Goal: Information Seeking & Learning: Learn about a topic

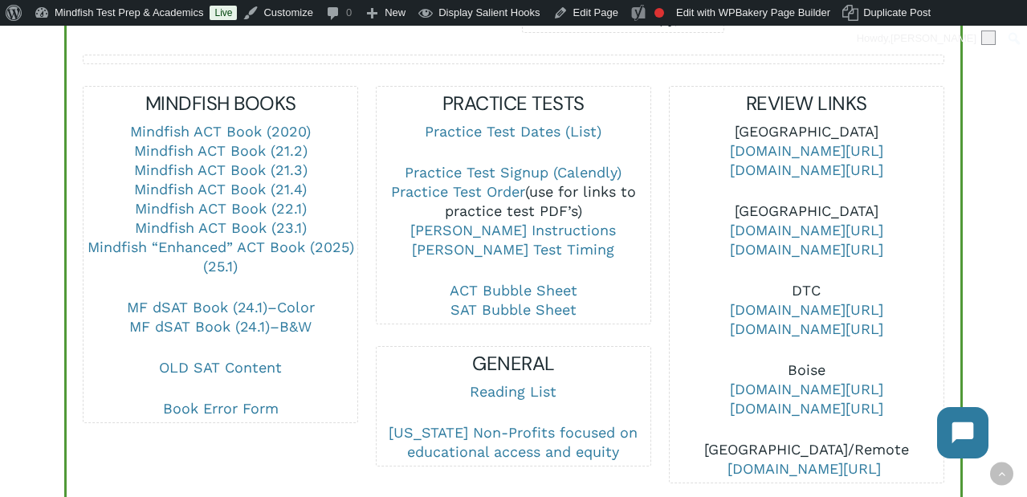
scroll to position [636, 0]
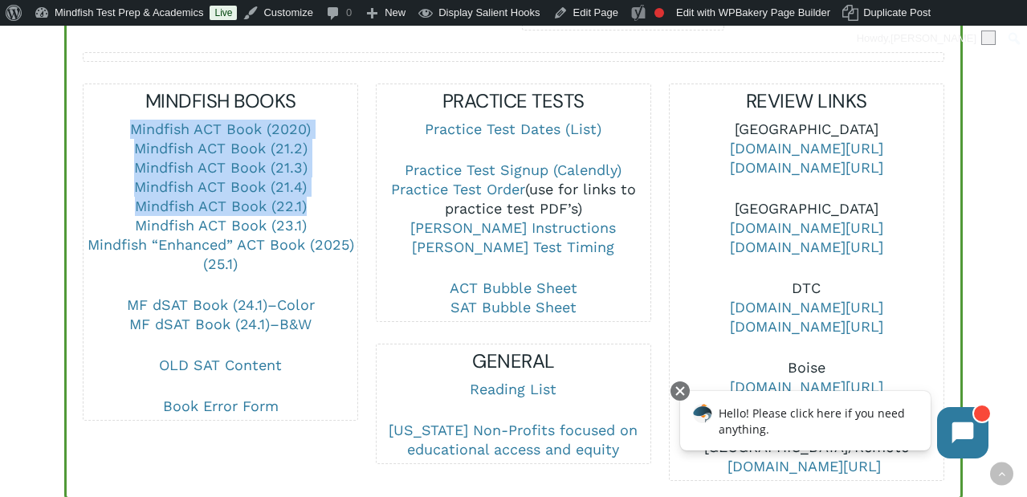
drag, startPoint x: 307, startPoint y: 100, endPoint x: 319, endPoint y: 185, distance: 85.2
click at [319, 185] on p "Mindfish ACT Book (2020) Mindfish ACT Book (21.2) Mindfish ACT Book (21.3) Mind…" at bounding box center [220, 208] width 274 height 176
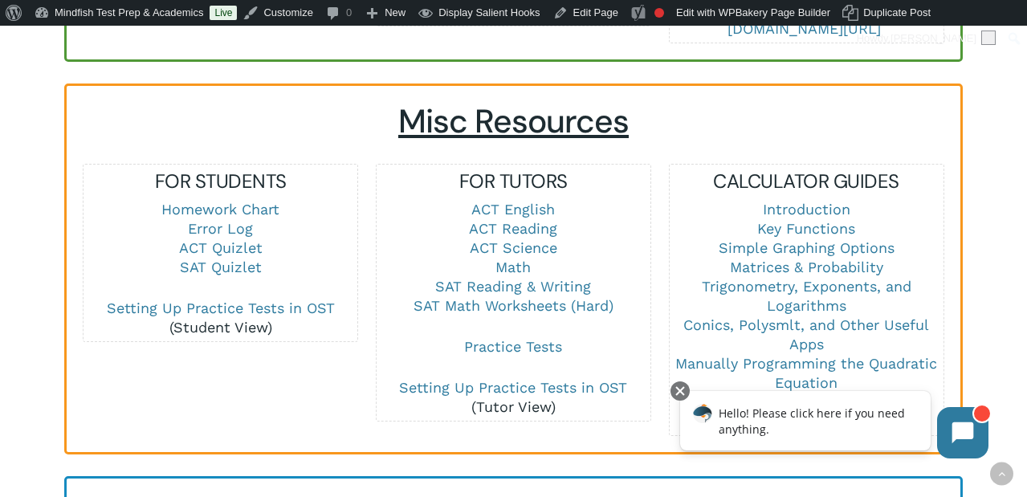
scroll to position [1074, 0]
drag, startPoint x: 448, startPoint y: 177, endPoint x: 514, endPoint y: 248, distance: 96.6
click at [514, 249] on div "FOR TUTORS ACT English ACT Reading ACT Science Math SAT Reading & Writing SAT M…" at bounding box center [514, 292] width 274 height 248
click at [514, 258] on link "Math" at bounding box center [512, 266] width 35 height 17
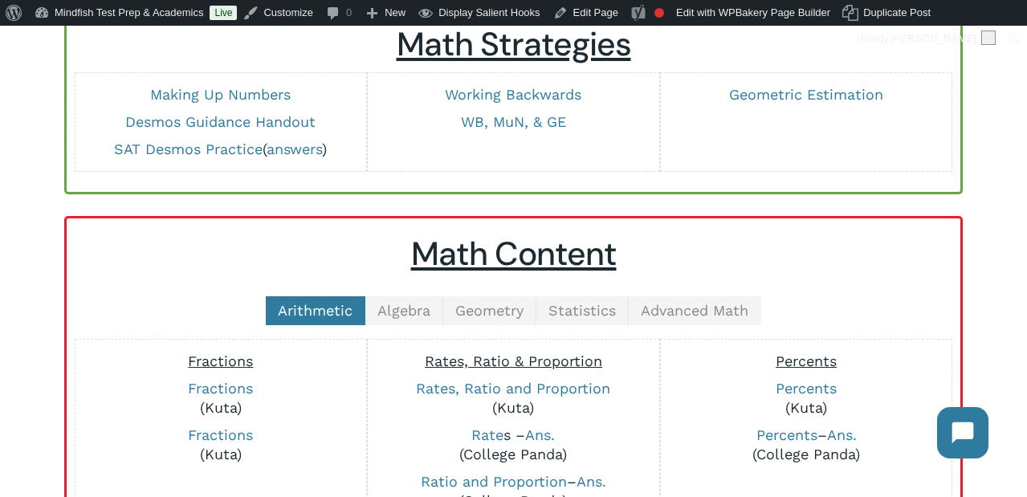
scroll to position [210, 0]
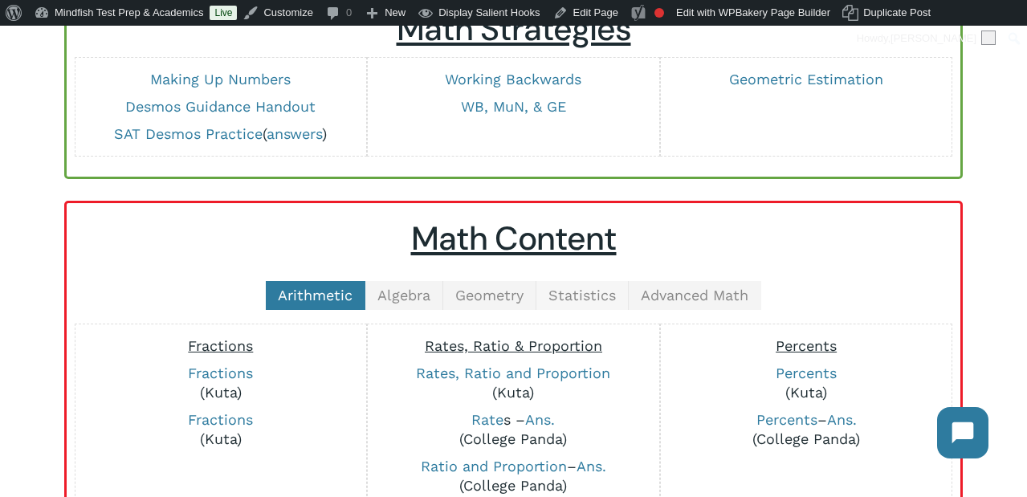
click at [548, 290] on span "Statistics" at bounding box center [581, 295] width 67 height 17
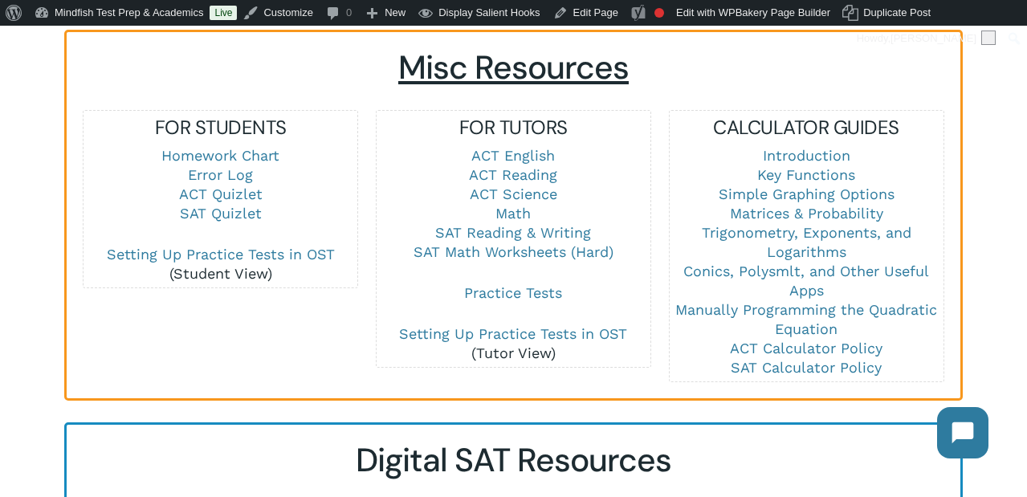
scroll to position [1119, 0]
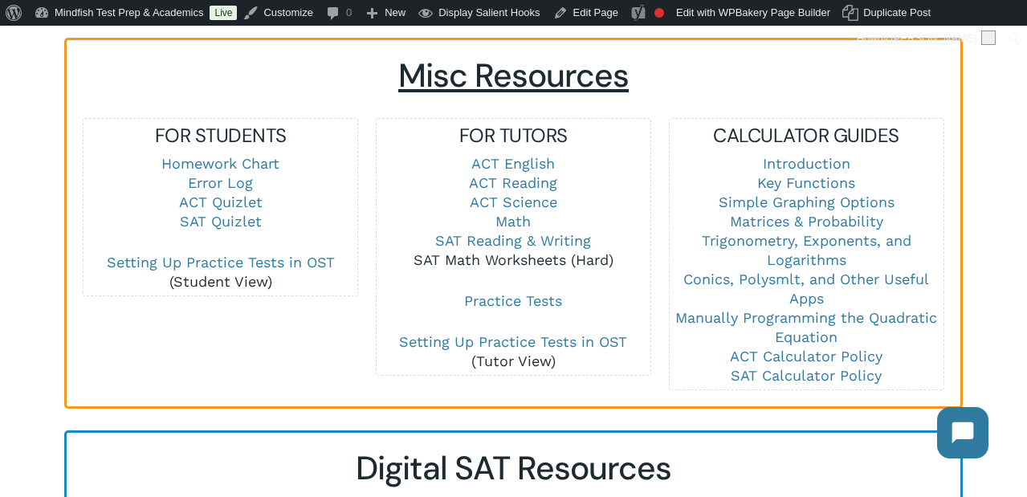
click at [546, 251] on link "SAT Math Worksheets (Hard)" at bounding box center [513, 259] width 200 height 17
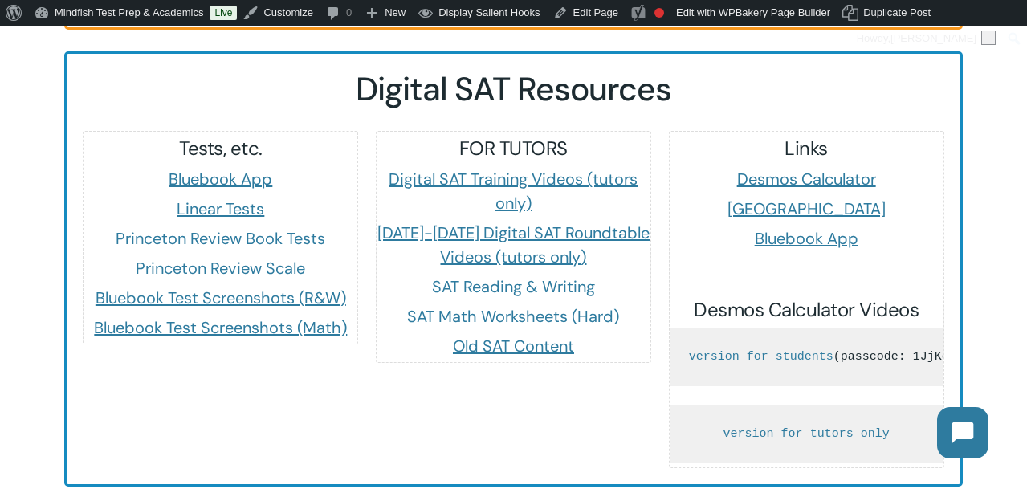
scroll to position [1497, 0]
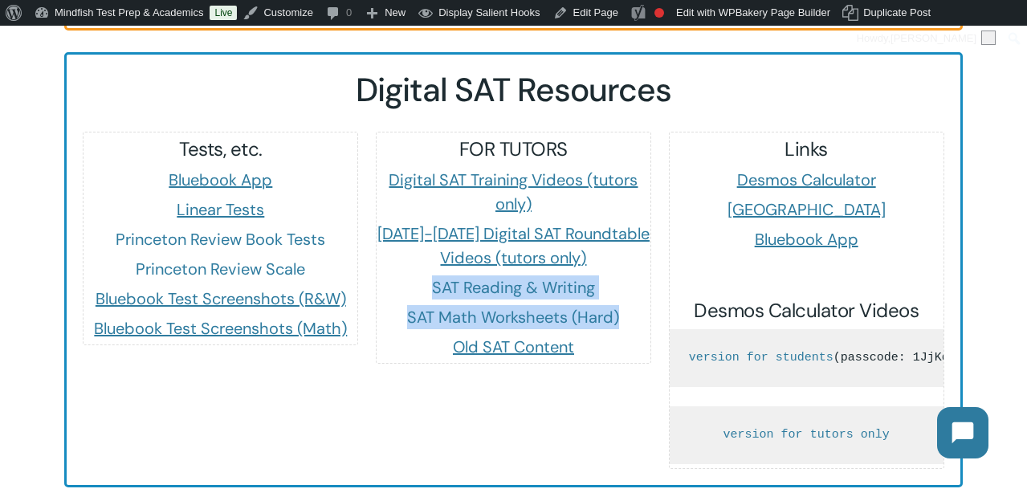
drag, startPoint x: 407, startPoint y: 271, endPoint x: 647, endPoint y: 300, distance: 241.8
click at [646, 300] on div "FOR TUTORS Digital SAT Training Videos (tutors only) [DATE]-[DATE] Digital SAT …" at bounding box center [514, 247] width 274 height 222
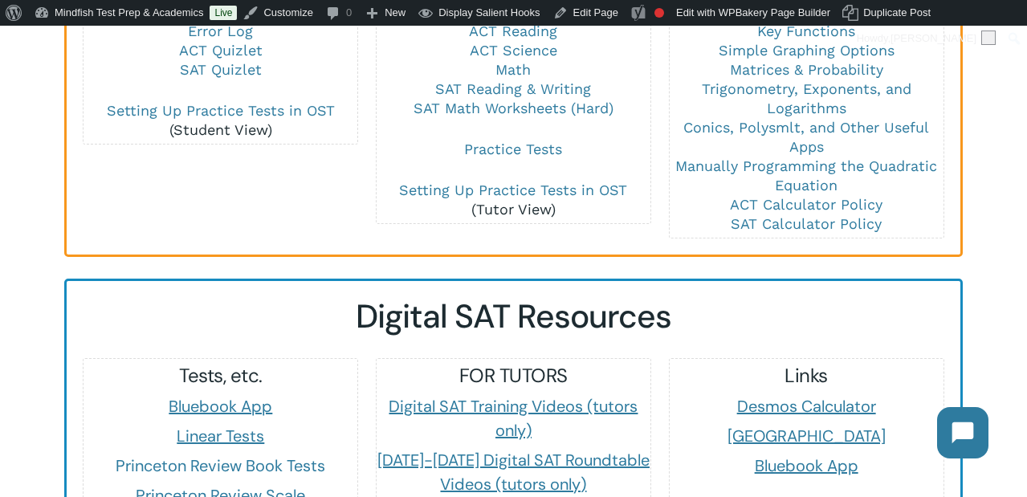
scroll to position [1264, 0]
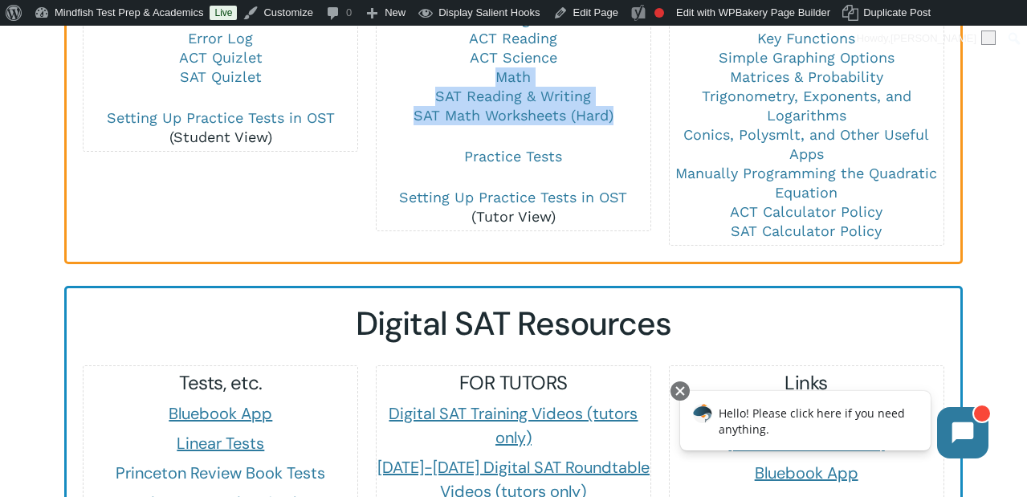
drag, startPoint x: 417, startPoint y: 67, endPoint x: 598, endPoint y: 120, distance: 188.5
click at [598, 120] on p "ACT English ACT Reading ACT Science Math SAT Reading & Writing SAT Math Workshe…" at bounding box center [514, 78] width 274 height 137
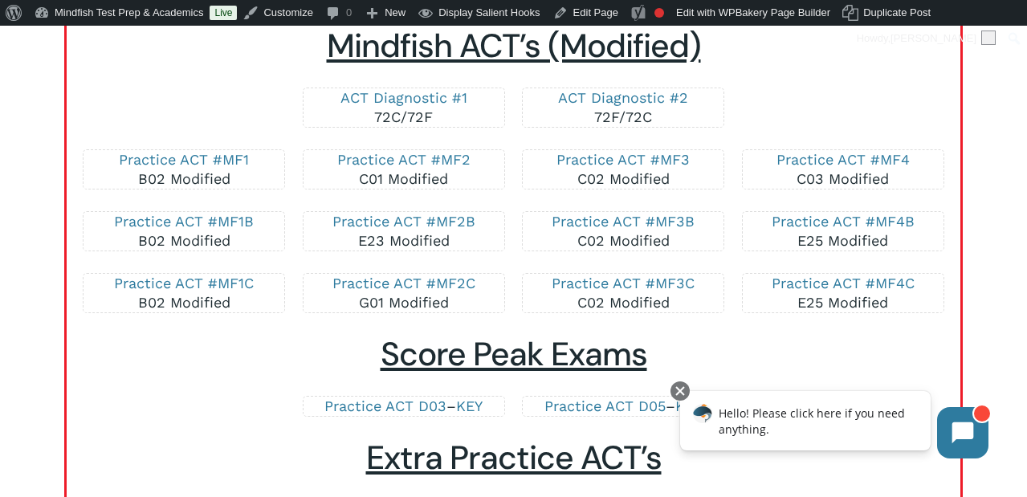
scroll to position [3110, 0]
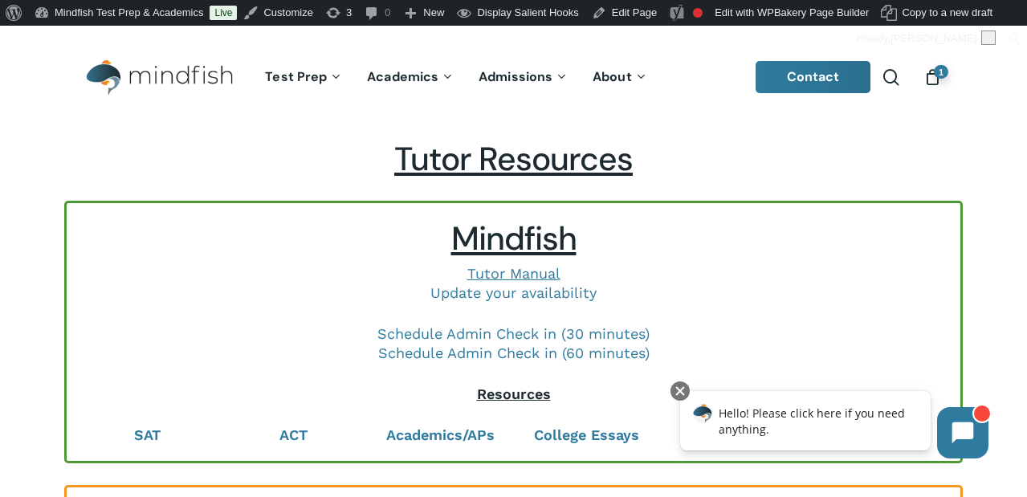
click at [62, 174] on div "Tutor Resources" at bounding box center [513, 159] width 916 height 39
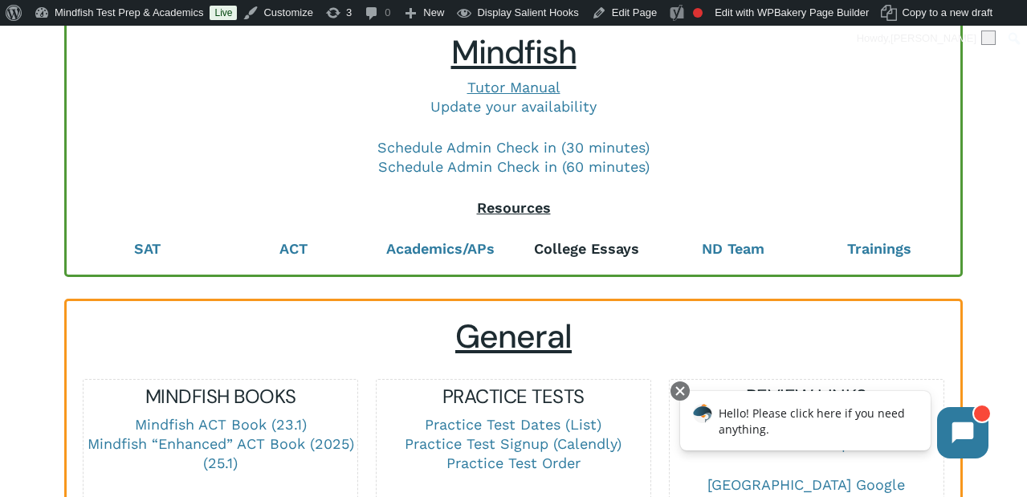
click at [596, 250] on strong "College Essays" at bounding box center [586, 248] width 105 height 17
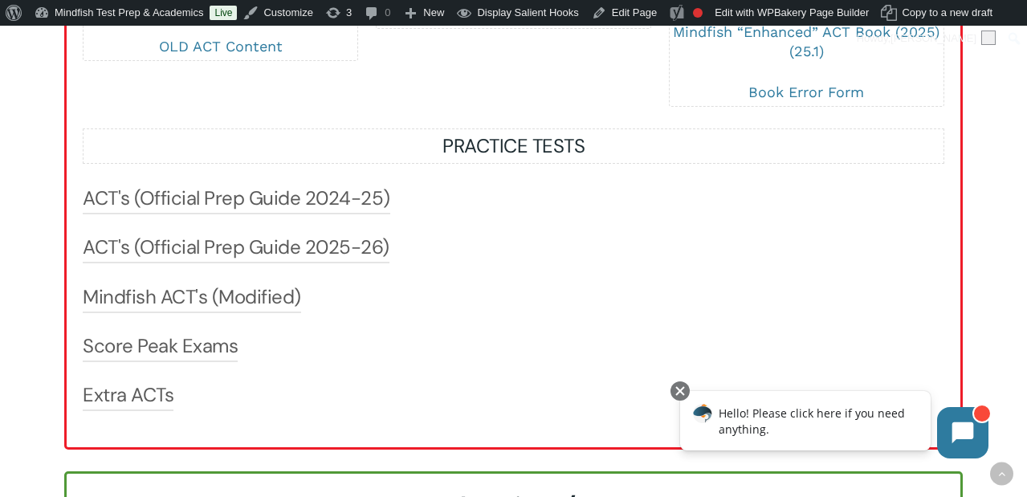
scroll to position [1712, 0]
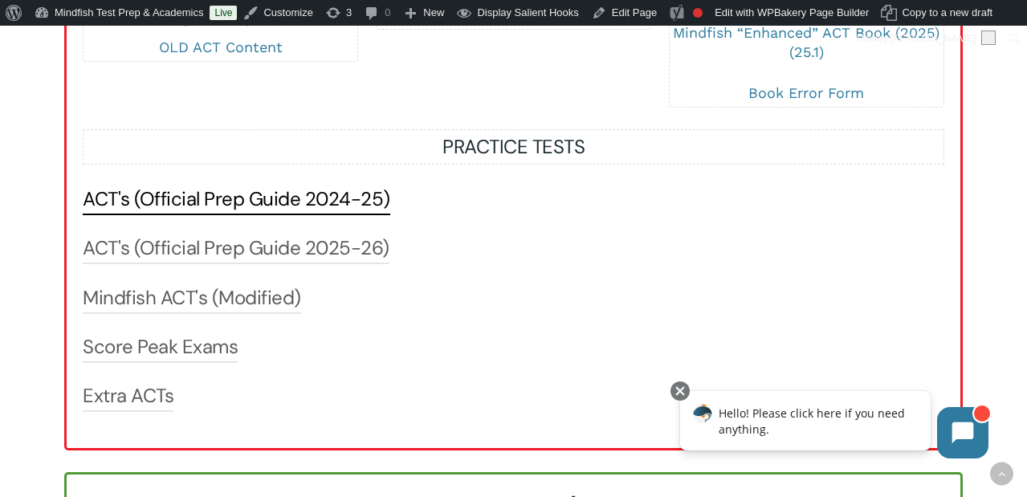
click at [253, 206] on link "ACT's (Official Prep Guide 2024-25)" at bounding box center [236, 199] width 307 height 26
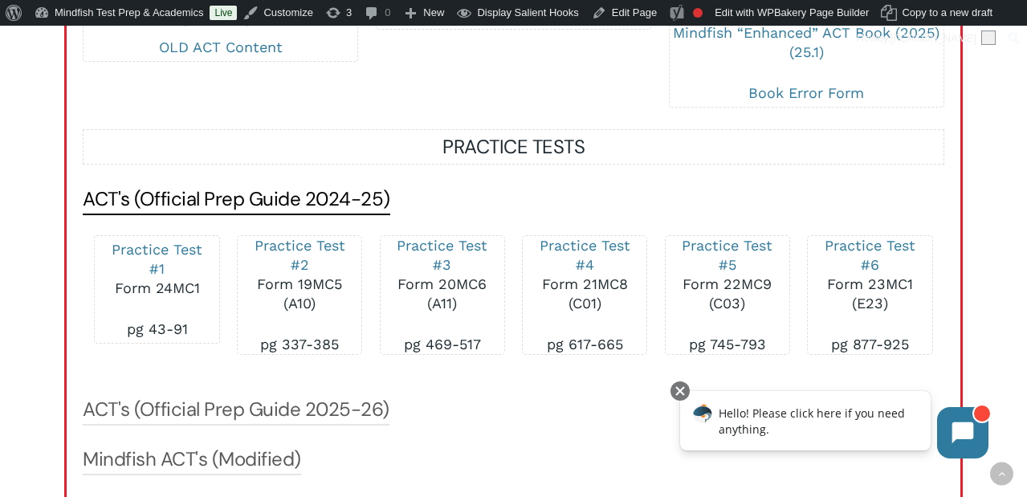
click at [253, 206] on link "ACT's (Official Prep Guide 2024-25)" at bounding box center [236, 199] width 307 height 26
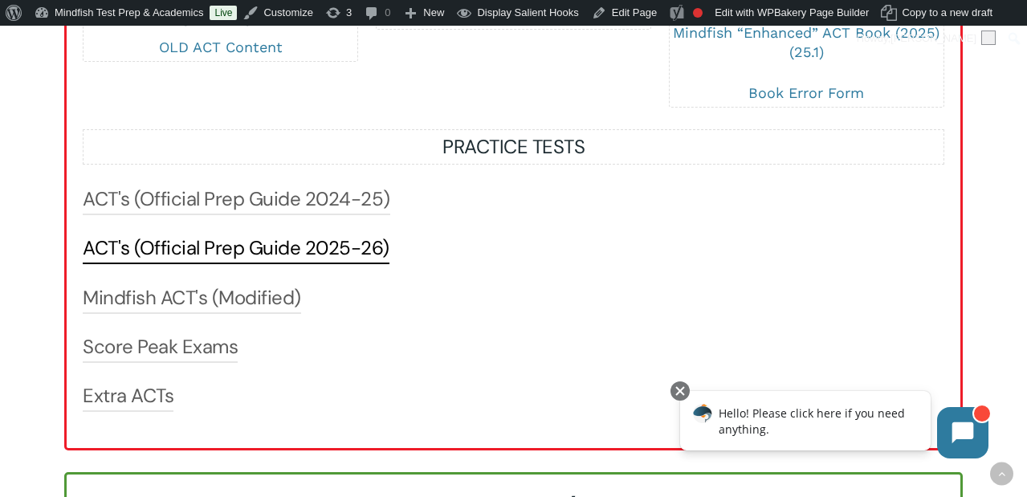
click at [253, 261] on link "ACT's (Official Prep Guide 2025-26)" at bounding box center [236, 248] width 307 height 26
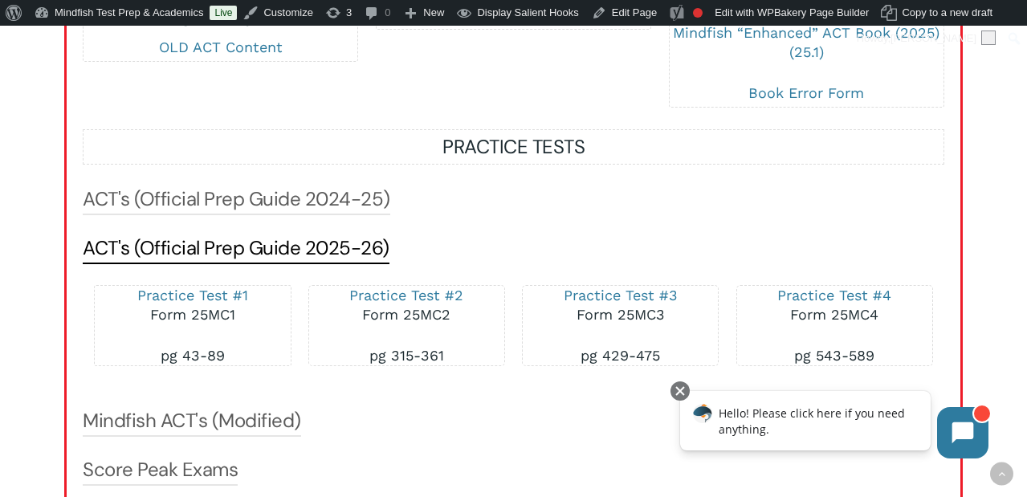
click at [253, 261] on link "ACT's (Official Prep Guide 2025-26)" at bounding box center [236, 248] width 307 height 26
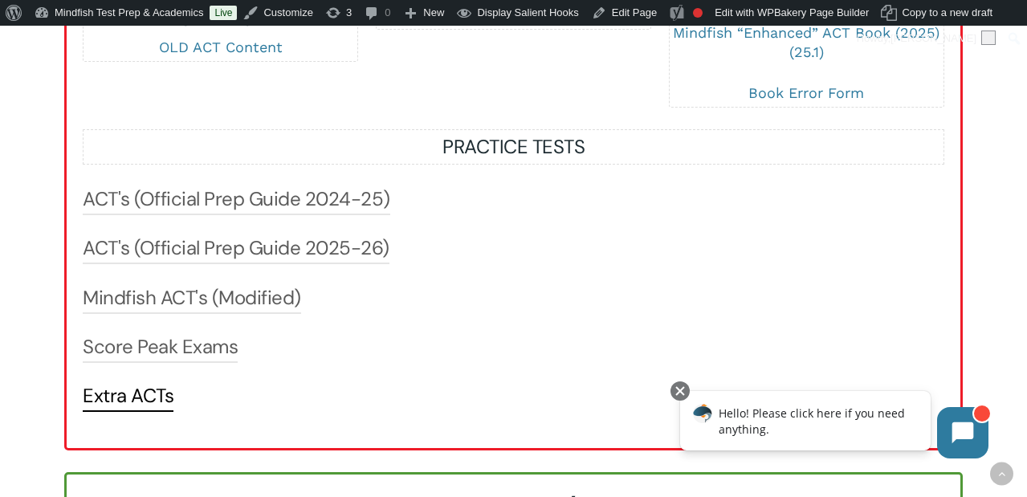
click at [154, 397] on link "Extra ACTs" at bounding box center [128, 396] width 91 height 26
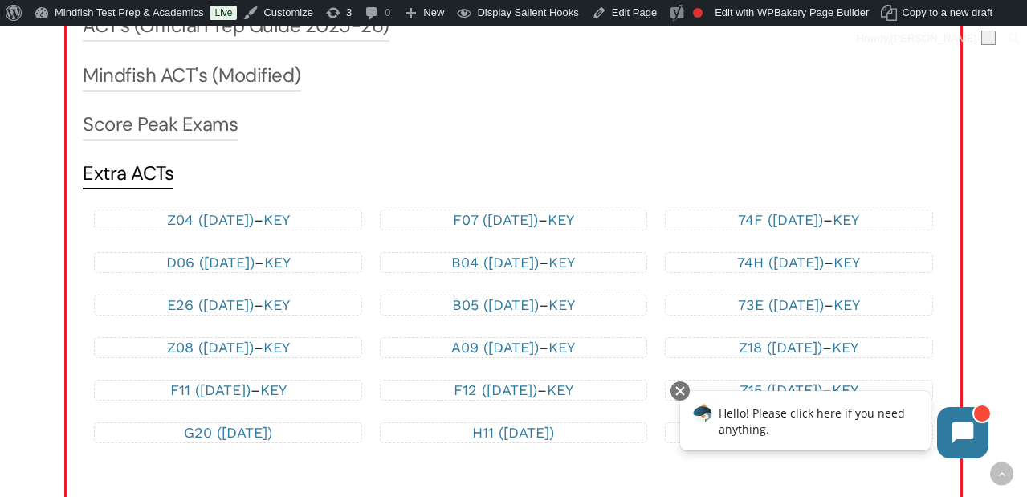
scroll to position [1936, 0]
click at [146, 174] on link "Extra ACTs" at bounding box center [128, 172] width 91 height 26
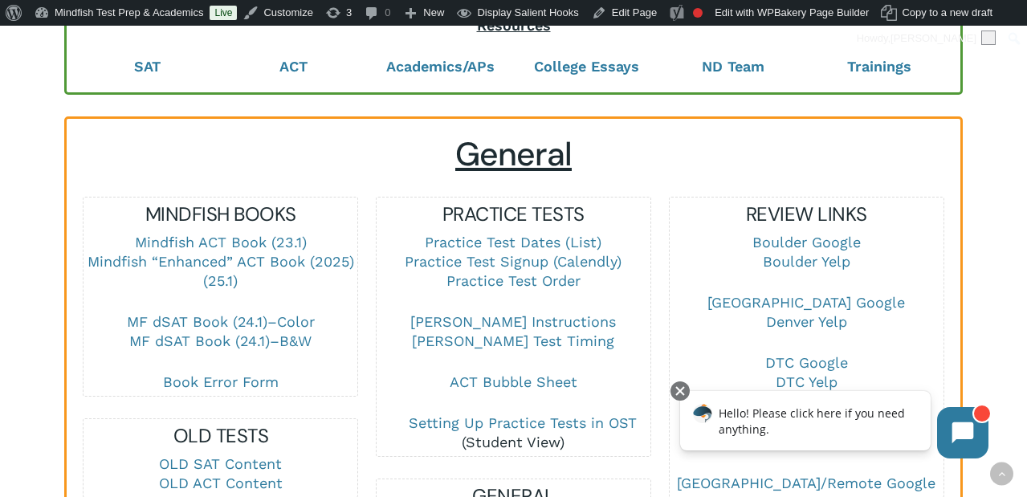
scroll to position [0, 0]
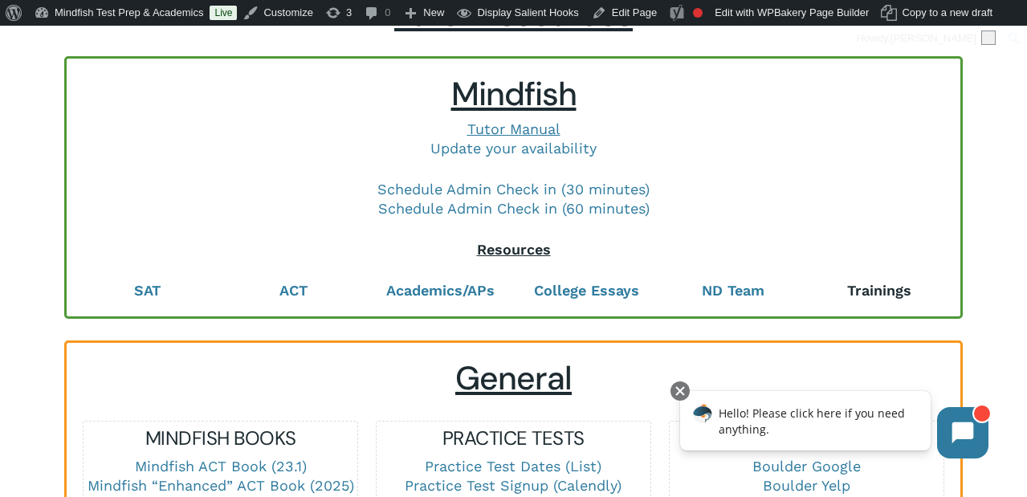
click at [893, 290] on strong "Trainings" at bounding box center [879, 290] width 64 height 17
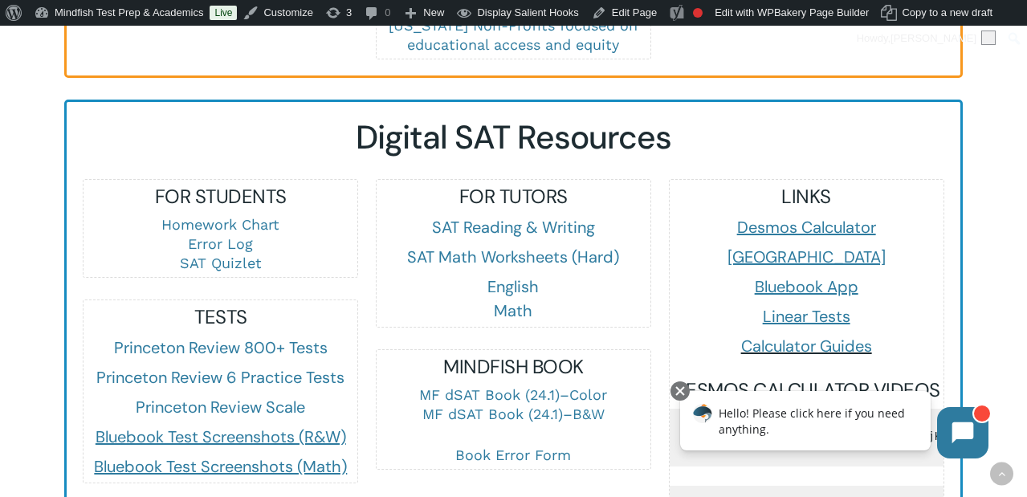
scroll to position [979, 0]
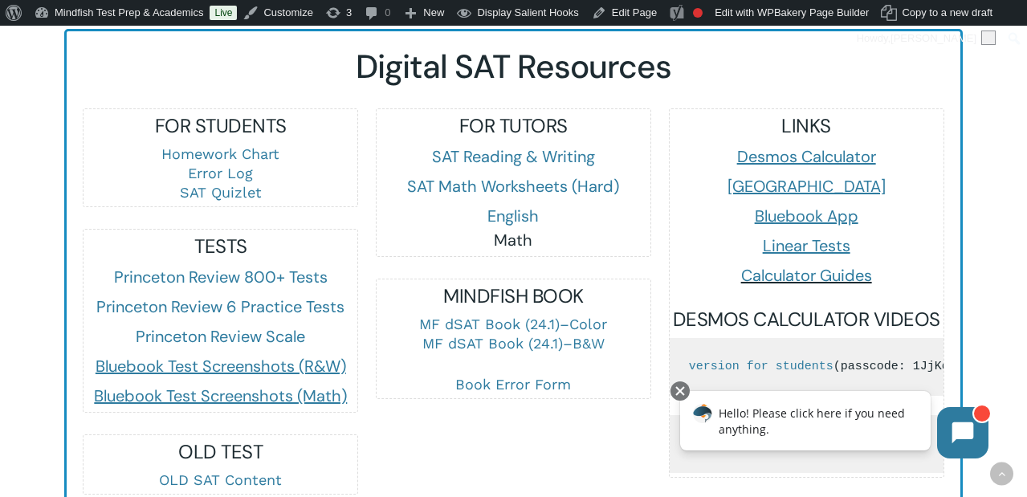
click at [512, 243] on link "Math" at bounding box center [513, 240] width 39 height 21
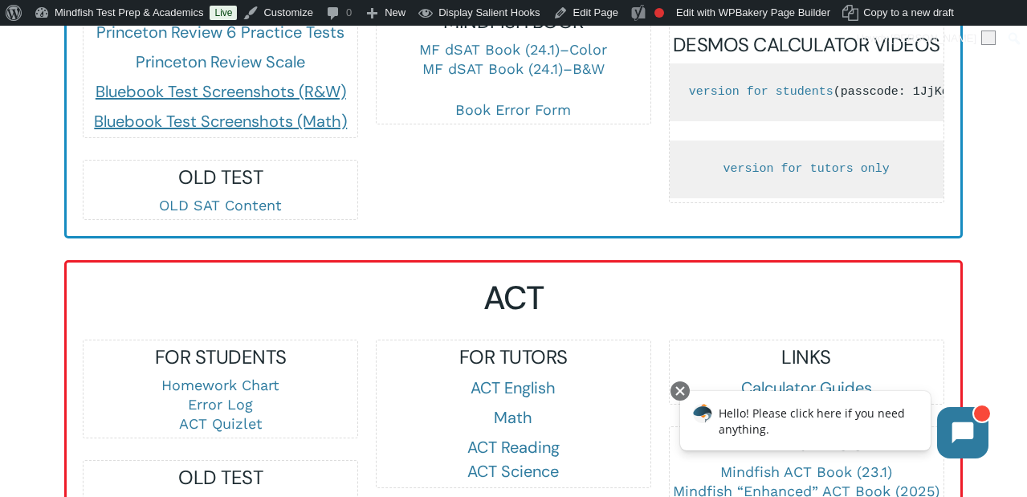
scroll to position [1393, 0]
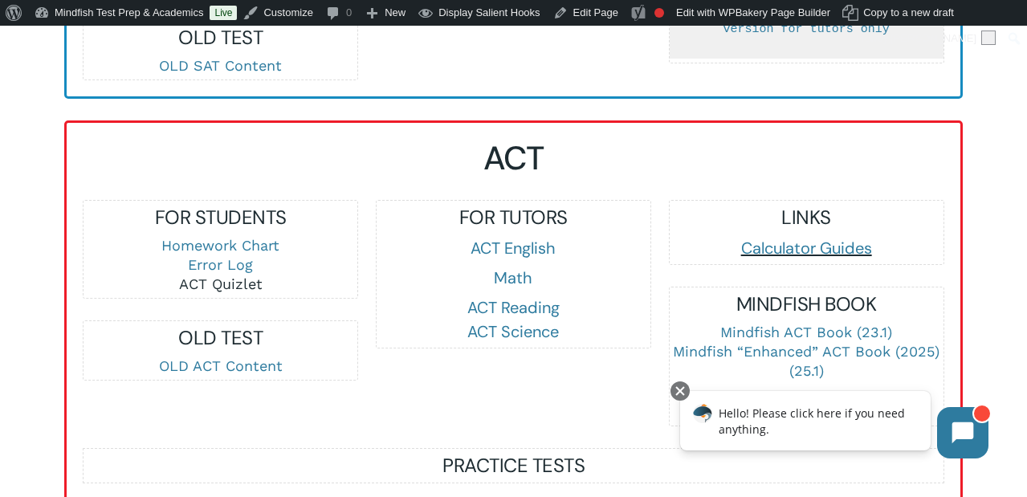
click at [234, 283] on link "ACT Quizlet" at bounding box center [220, 283] width 83 height 17
